Goal: Task Accomplishment & Management: Complete application form

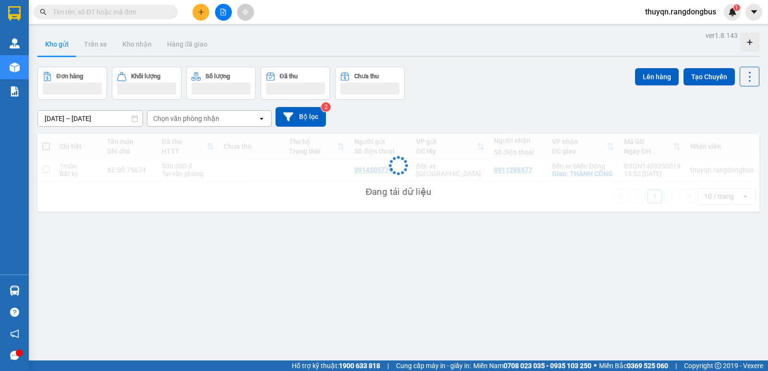
click at [203, 12] on icon "plus" at bounding box center [201, 12] width 7 height 7
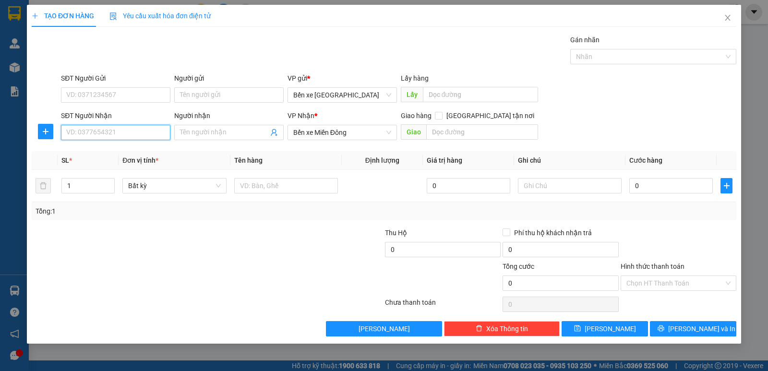
click at [96, 137] on input "SĐT Người Nhận" at bounding box center [115, 132] width 109 height 15
type input "0708864933"
drag, startPoint x: 251, startPoint y: 251, endPoint x: 360, endPoint y: 201, distance: 120.1
click at [252, 251] on div at bounding box center [149, 245] width 236 height 34
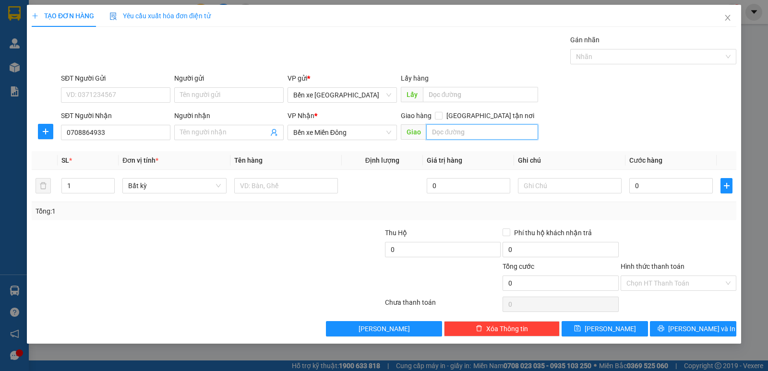
click at [449, 132] on input "text" at bounding box center [482, 131] width 112 height 15
type input "THÀNH CÔNG"
click at [442, 118] on input "[GEOGRAPHIC_DATA] tận nơi" at bounding box center [438, 115] width 7 height 7
checkbox input "true"
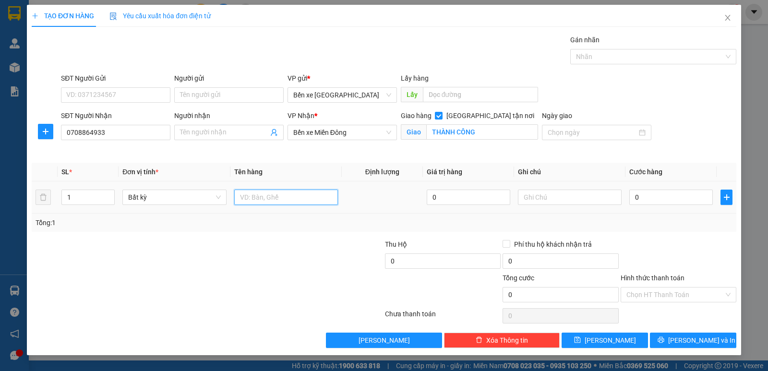
click at [292, 198] on input "text" at bounding box center [286, 197] width 104 height 15
type input "BAO"
click at [686, 343] on span "[PERSON_NAME] và In" at bounding box center [701, 340] width 67 height 11
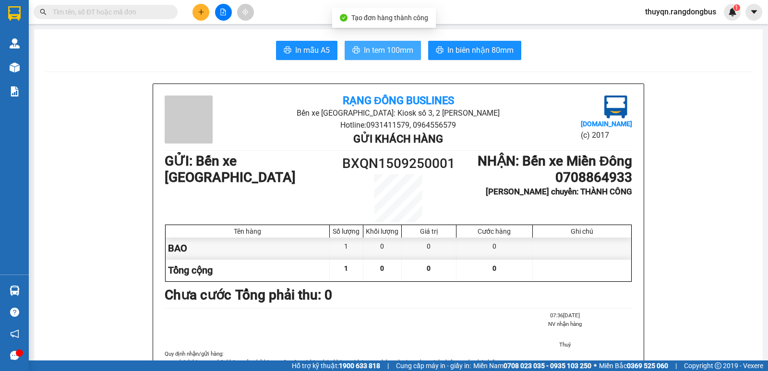
click at [379, 51] on span "In tem 100mm" at bounding box center [388, 50] width 49 height 12
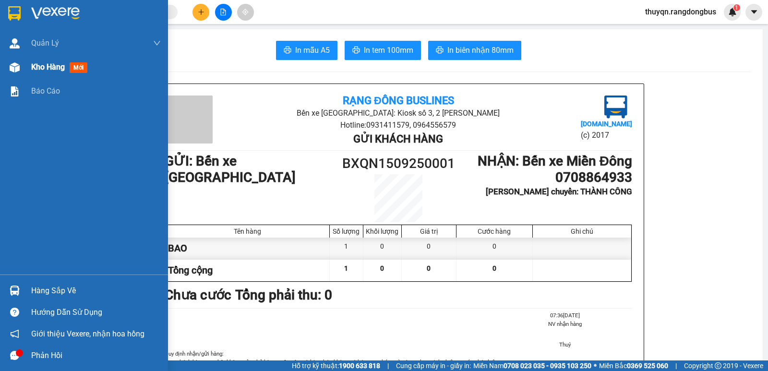
click at [36, 65] on span "Kho hàng" at bounding box center [48, 66] width 34 height 9
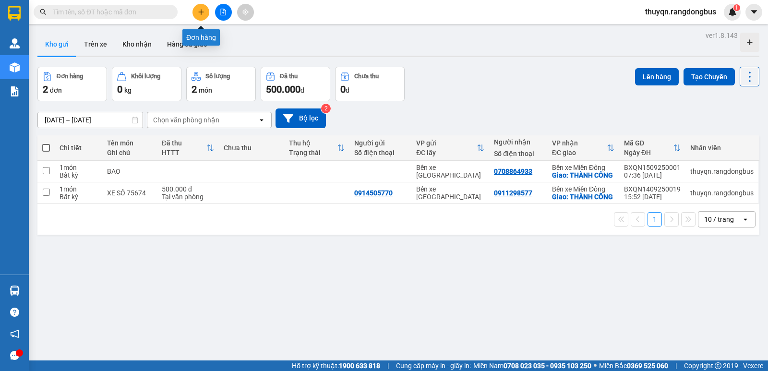
click at [202, 12] on icon "plus" at bounding box center [201, 12] width 7 height 7
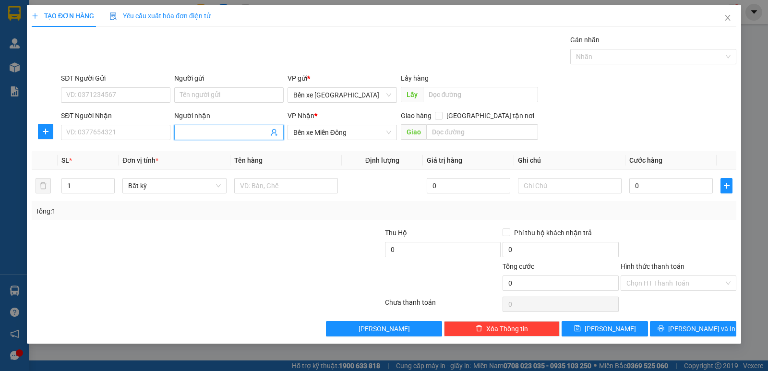
click at [185, 127] on span at bounding box center [228, 132] width 109 height 15
type input "D"
type input "ĐAN"
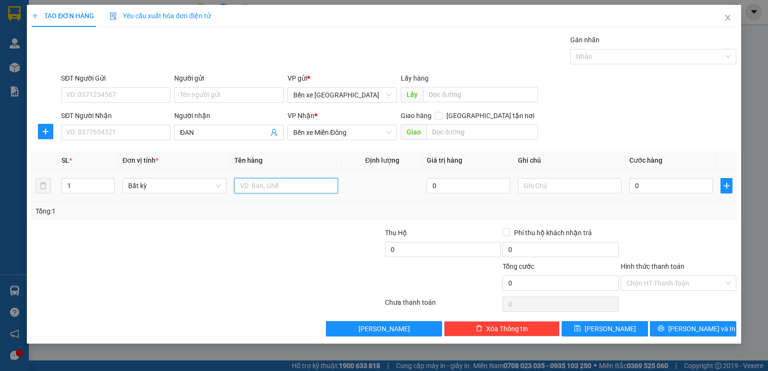
click at [263, 189] on input "text" at bounding box center [286, 185] width 104 height 15
type input "BAO BT"
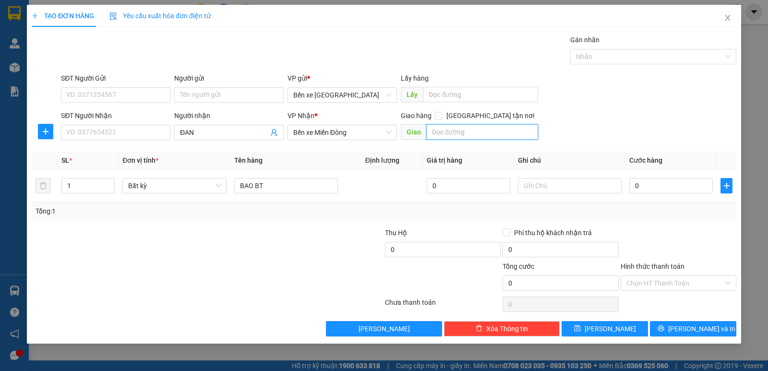
click at [473, 126] on input "text" at bounding box center [482, 131] width 112 height 15
type input "THÀNH CÔNG"
click at [442, 116] on input "[GEOGRAPHIC_DATA] tận nơi" at bounding box center [438, 115] width 7 height 7
checkbox input "true"
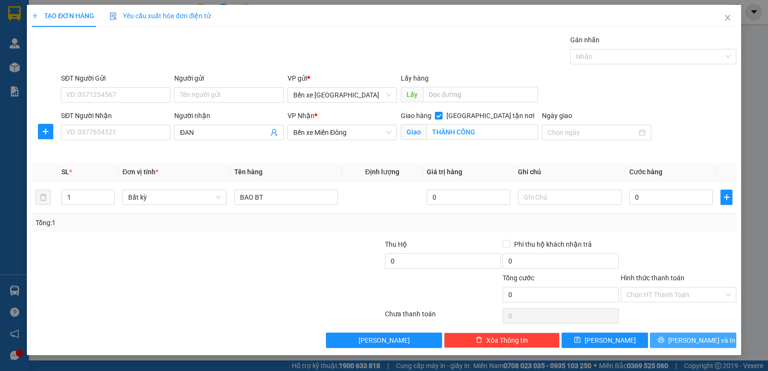
click at [695, 343] on span "[PERSON_NAME] và In" at bounding box center [701, 340] width 67 height 11
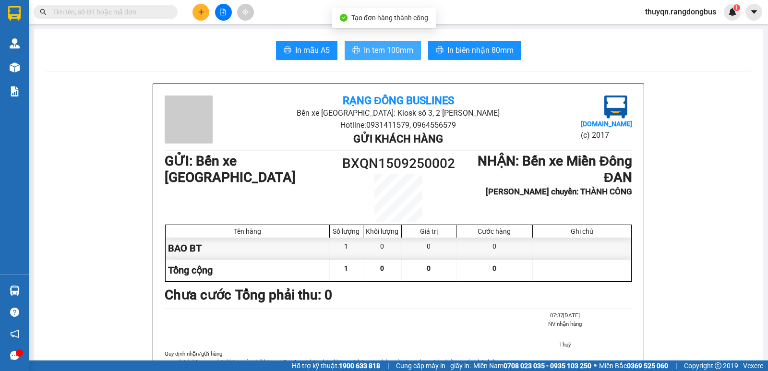
click at [379, 52] on span "In tem 100mm" at bounding box center [388, 50] width 49 height 12
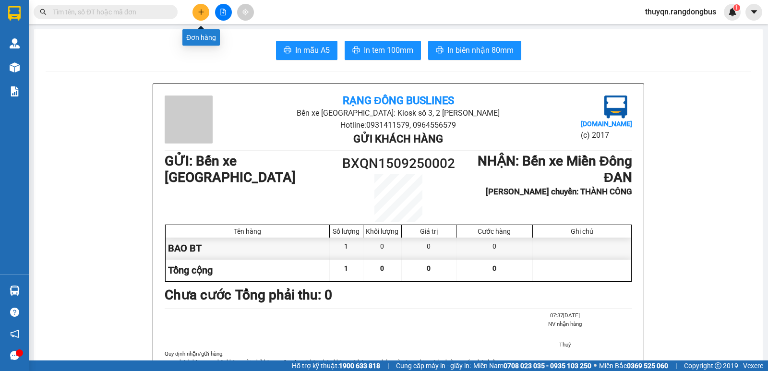
click at [200, 11] on icon "plus" at bounding box center [201, 12] width 7 height 7
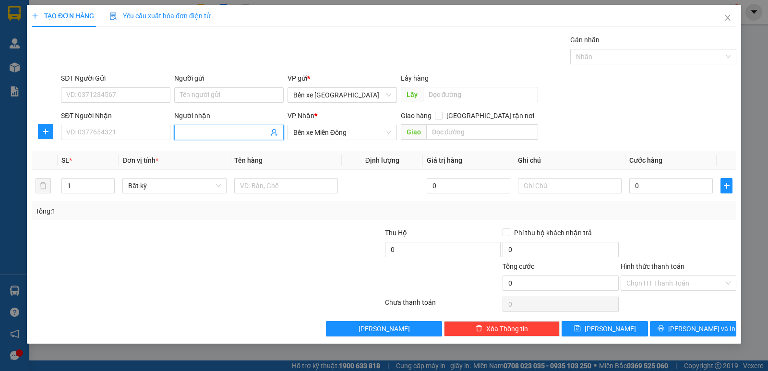
click at [196, 137] on input "Người nhận" at bounding box center [224, 132] width 88 height 11
type input "l"
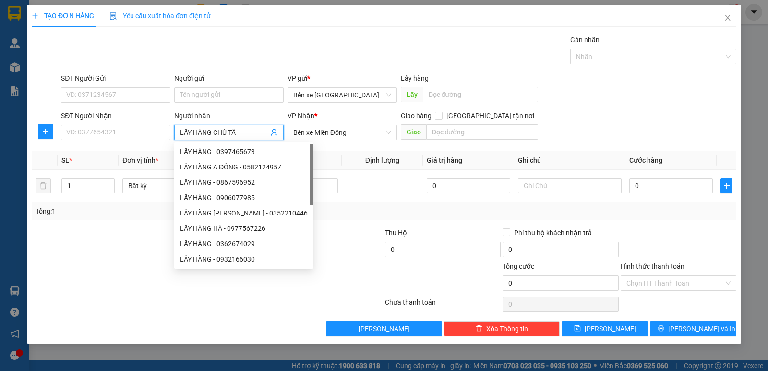
type input "LẤY HÀNG CHÚ TẤN"
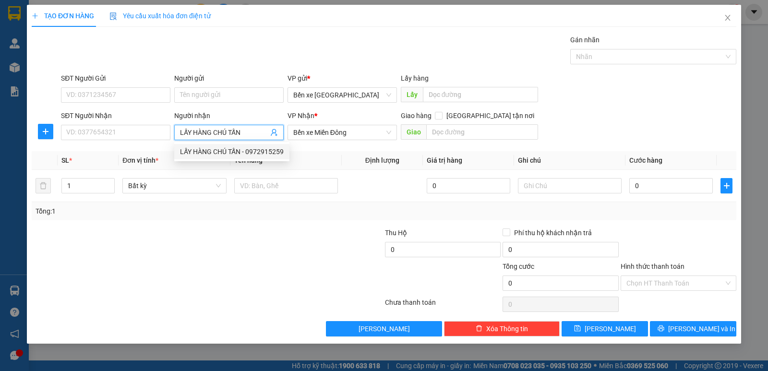
click at [261, 151] on div "LẤY HÀNG CHÚ TẤN - 0972915259" at bounding box center [232, 151] width 104 height 11
type input "0972915259"
type input "LẤY HÀNG CHÚ TẤN"
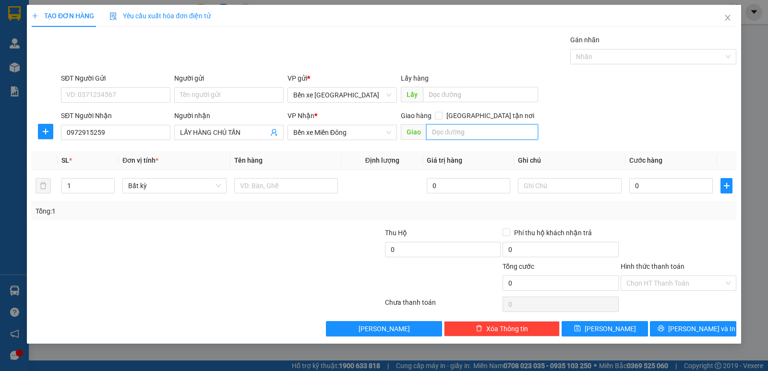
click at [453, 133] on input "text" at bounding box center [482, 131] width 112 height 15
type input "[PERSON_NAME]"
click at [84, 181] on input "1" at bounding box center [88, 186] width 52 height 14
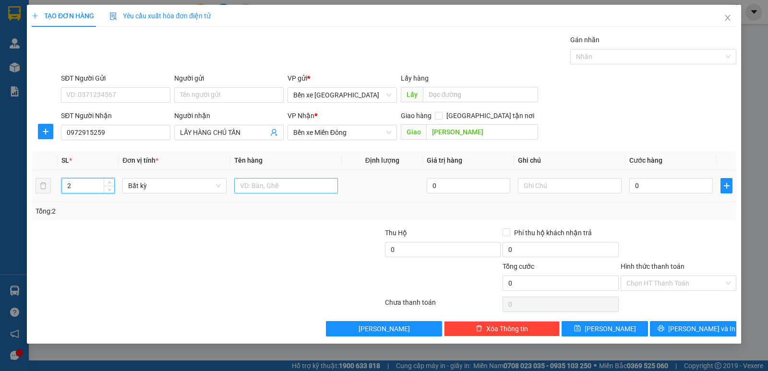
type input "2"
click at [298, 187] on input "text" at bounding box center [286, 185] width 104 height 15
type input "T XỐP"
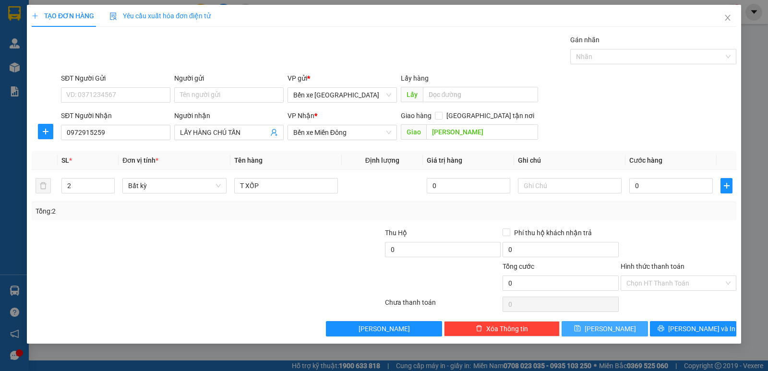
click at [593, 326] on button "[PERSON_NAME]" at bounding box center [605, 328] width 86 height 15
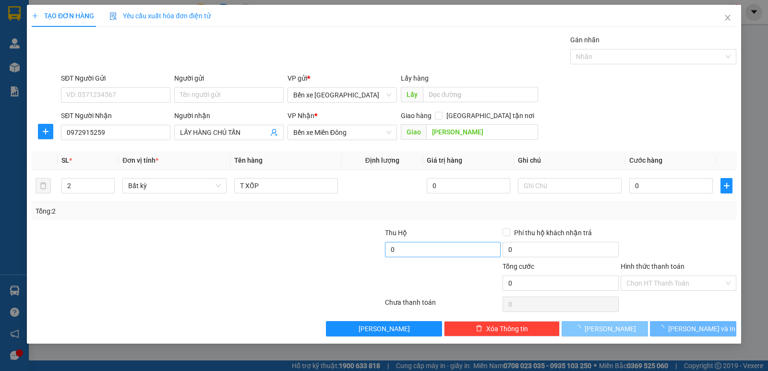
type input "1"
